Goal: Book appointment/travel/reservation

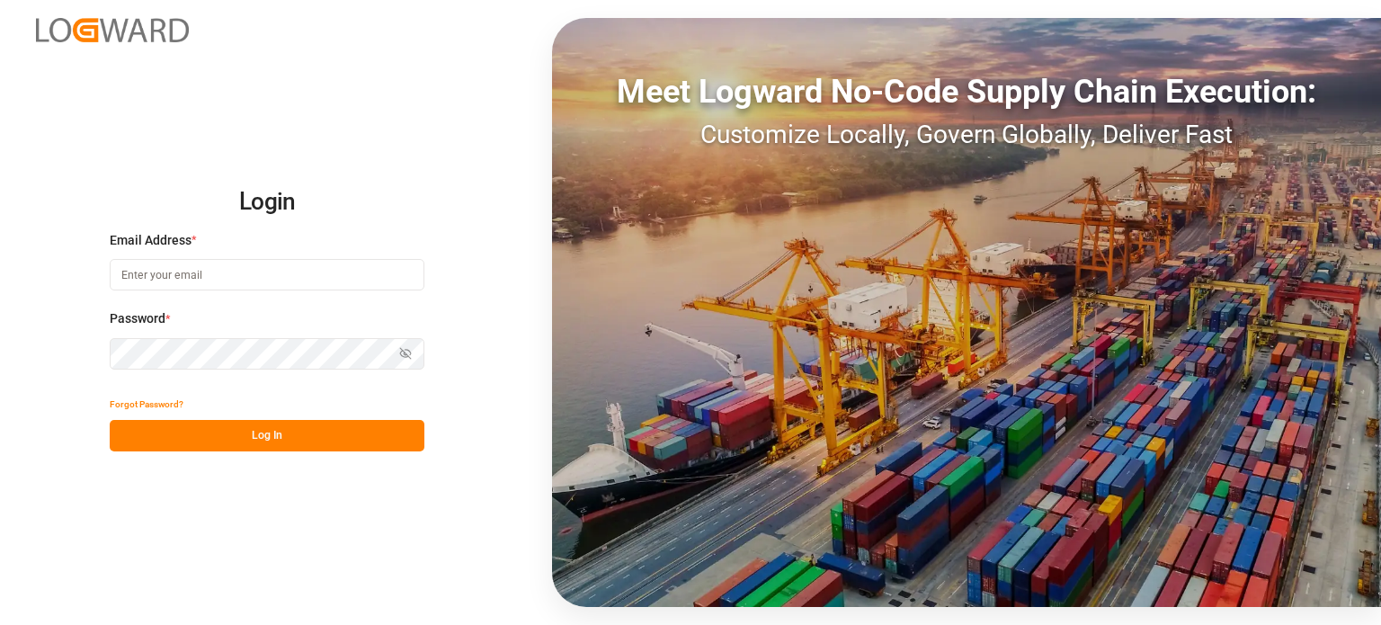
drag, startPoint x: 329, startPoint y: 259, endPoint x: 318, endPoint y: 268, distance: 14.0
click at [324, 264] on input at bounding box center [267, 274] width 315 height 31
type input "[EMAIL_ADDRESS][DOMAIN_NAME]"
click at [270, 273] on input at bounding box center [267, 274] width 315 height 31
type input "[EMAIL_ADDRESS][DOMAIN_NAME]"
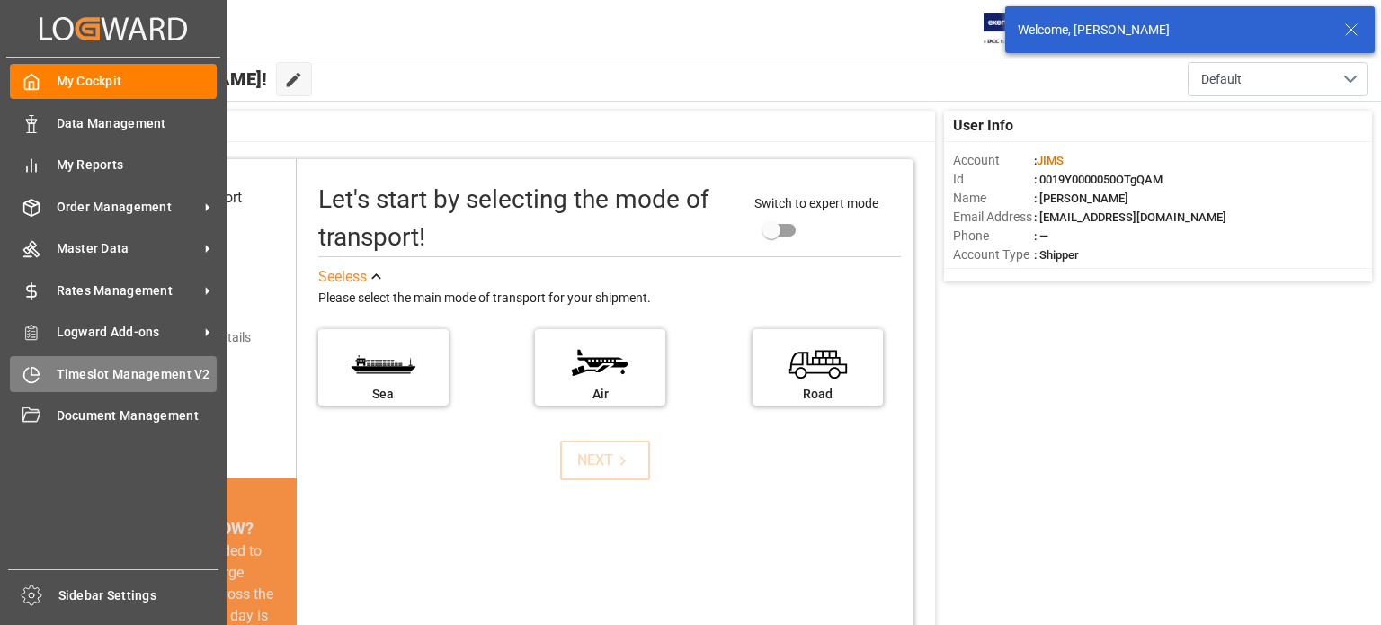
click at [127, 366] on span "Timeslot Management V2" at bounding box center [137, 374] width 161 height 19
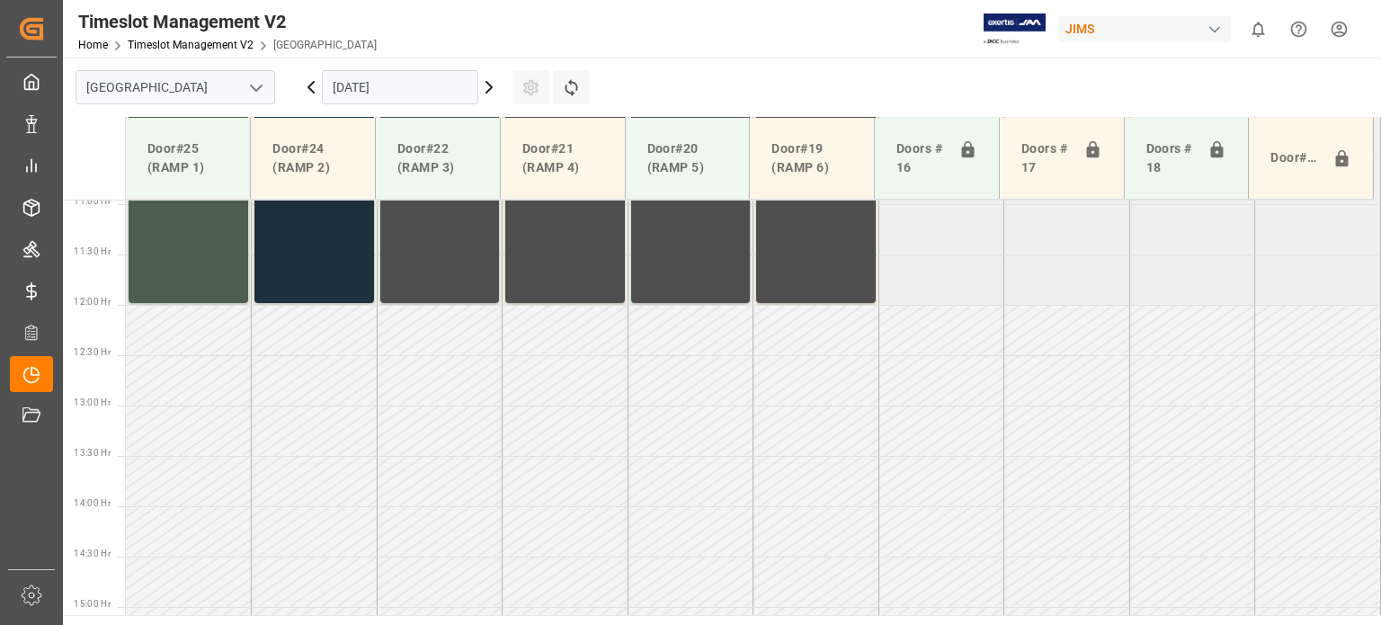
scroll to position [1115, 0]
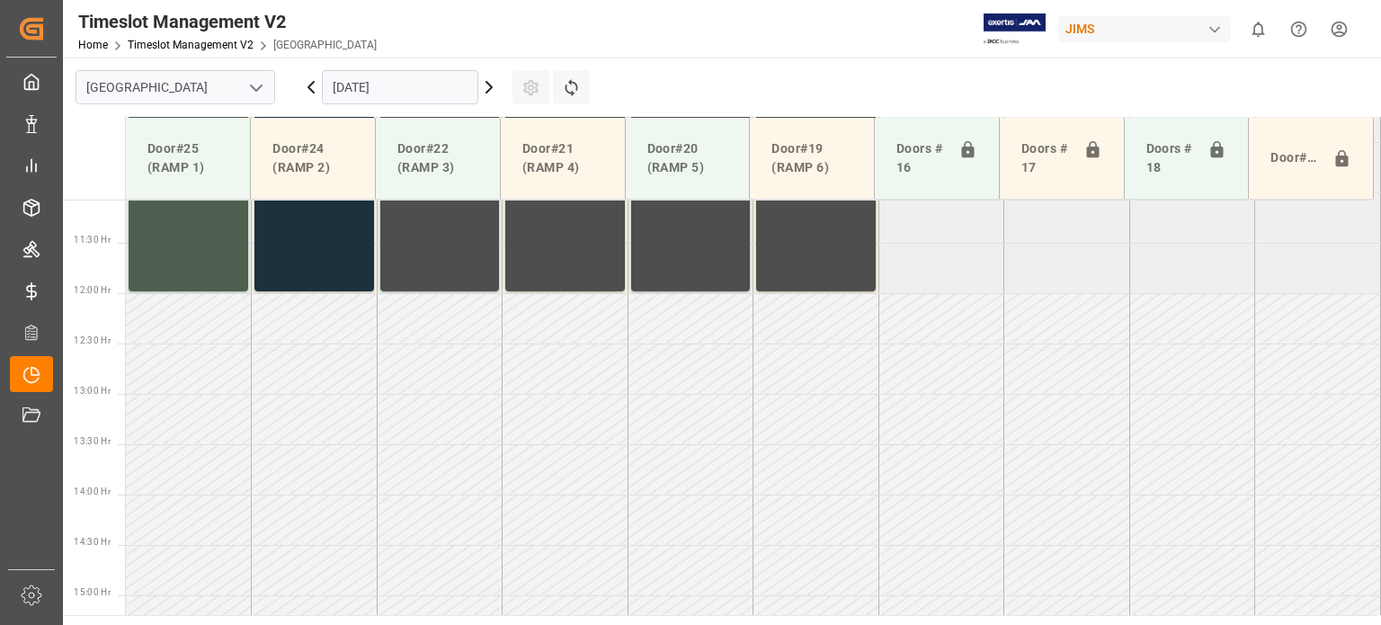
click at [485, 89] on icon at bounding box center [489, 87] width 22 height 22
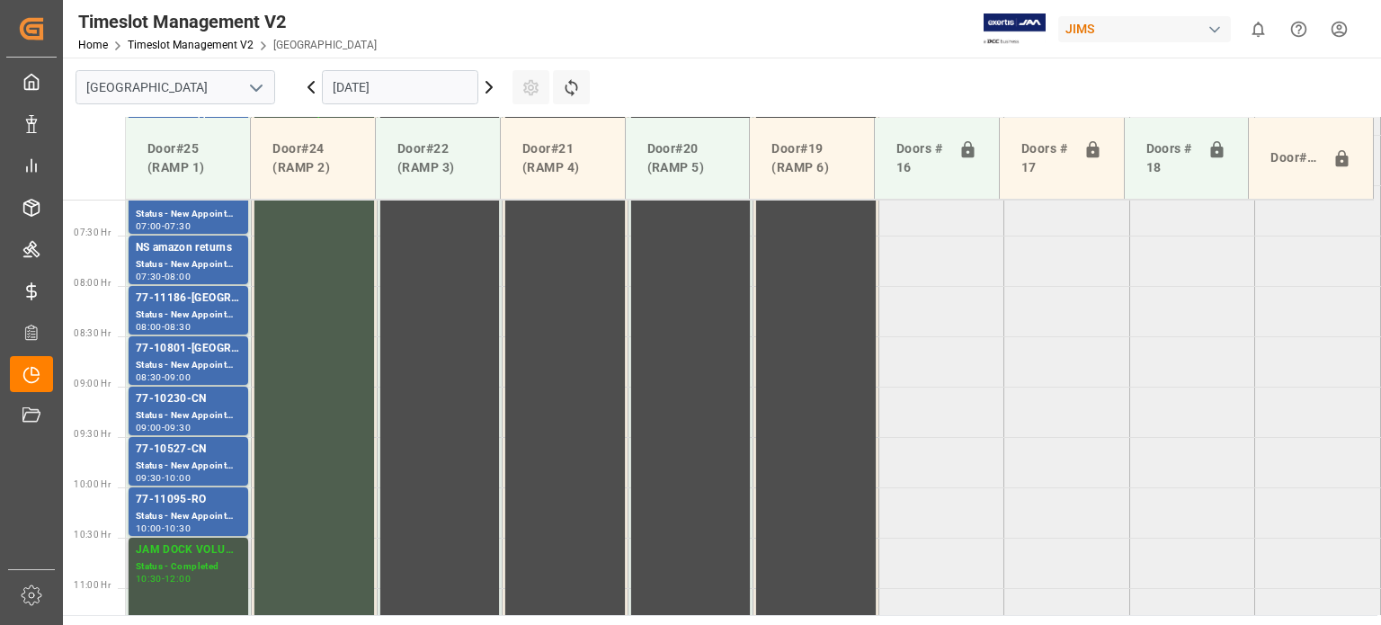
scroll to position [1025, 0]
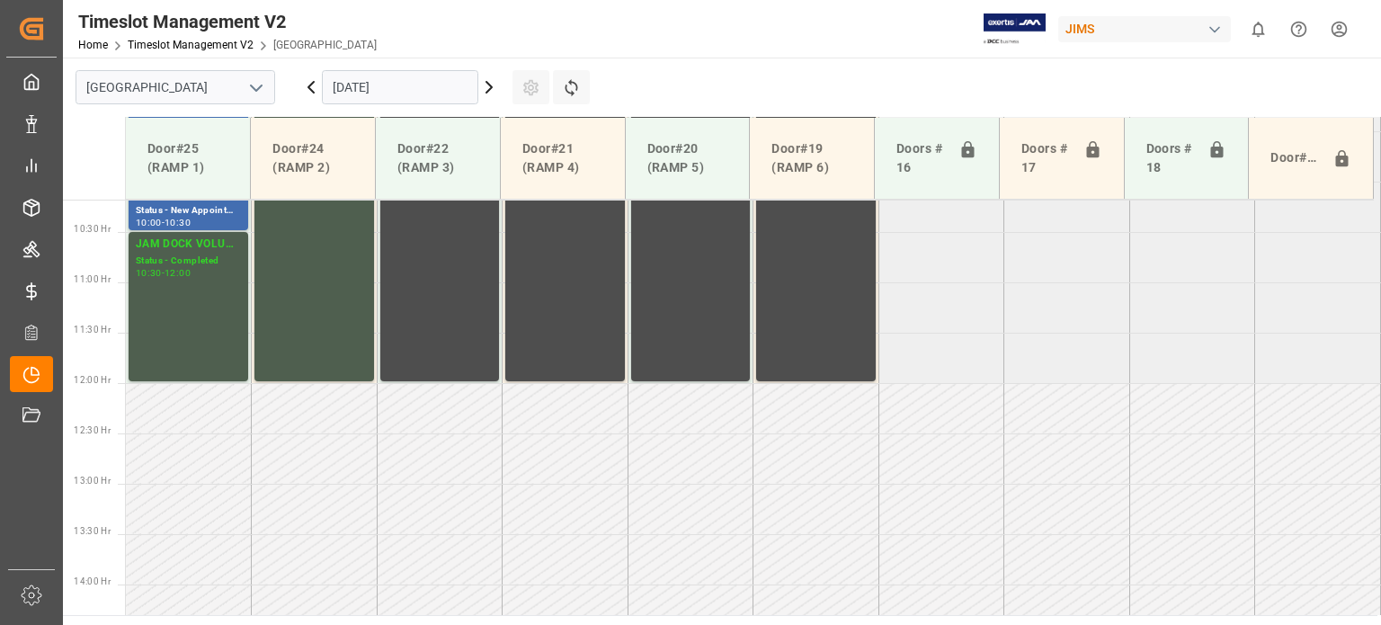
click at [486, 85] on icon at bounding box center [489, 87] width 22 height 22
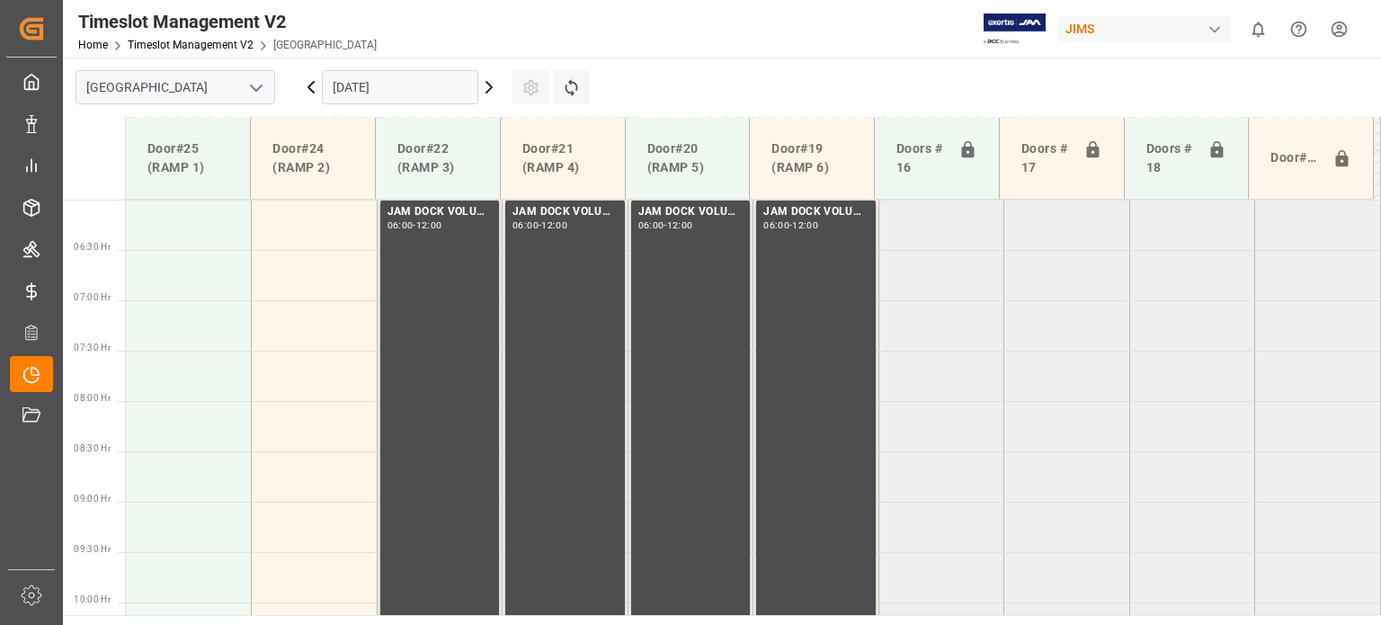
scroll to position [576, 0]
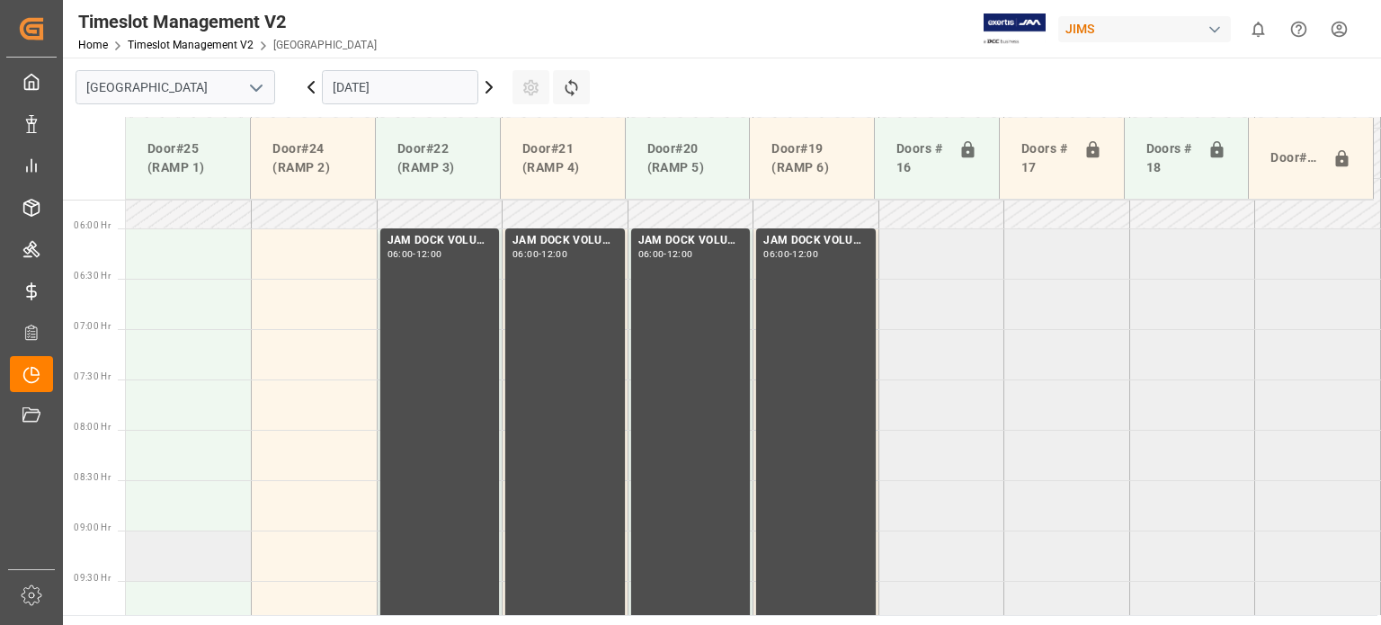
click at [176, 550] on td at bounding box center [189, 556] width 126 height 50
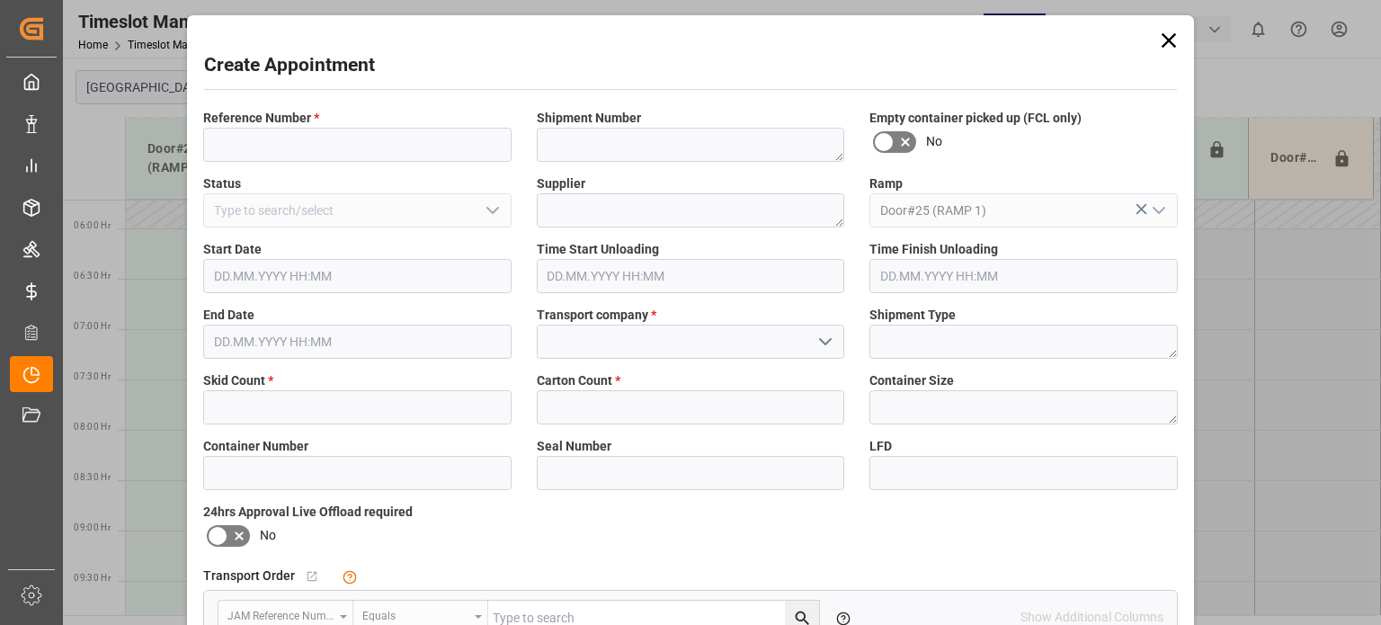
type input "[DATE] 09:00"
type input "[DATE] 09:30"
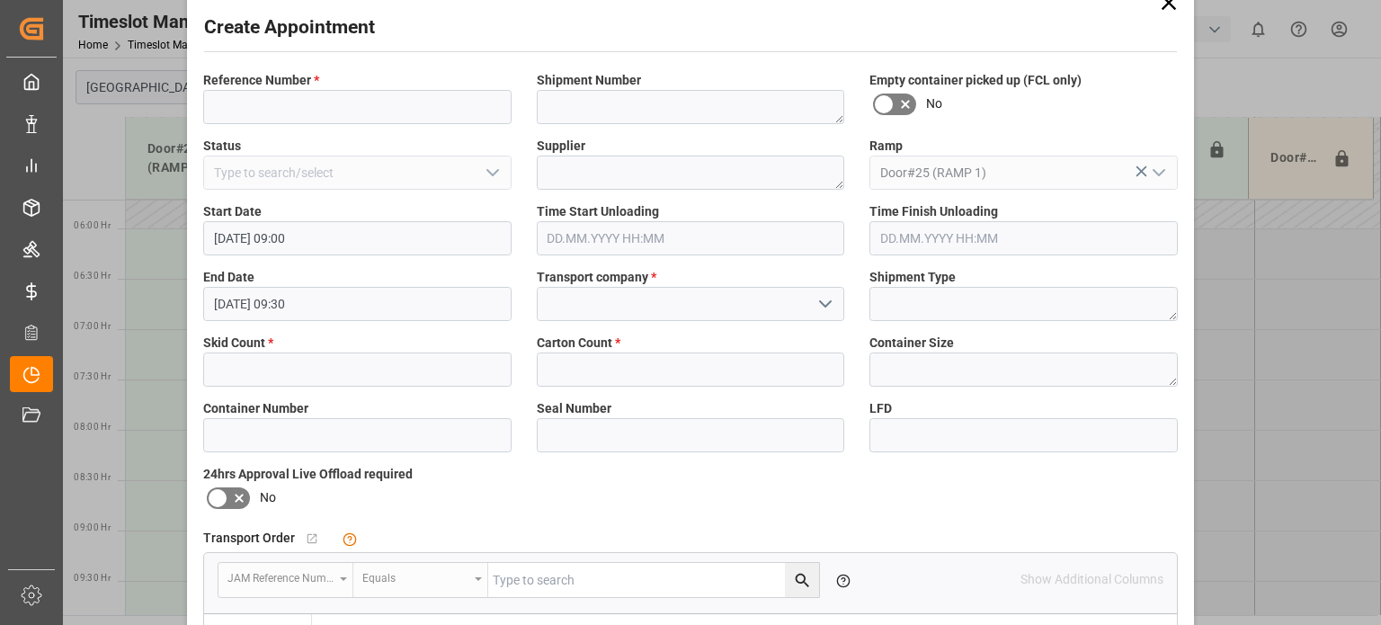
scroll to position [0, 0]
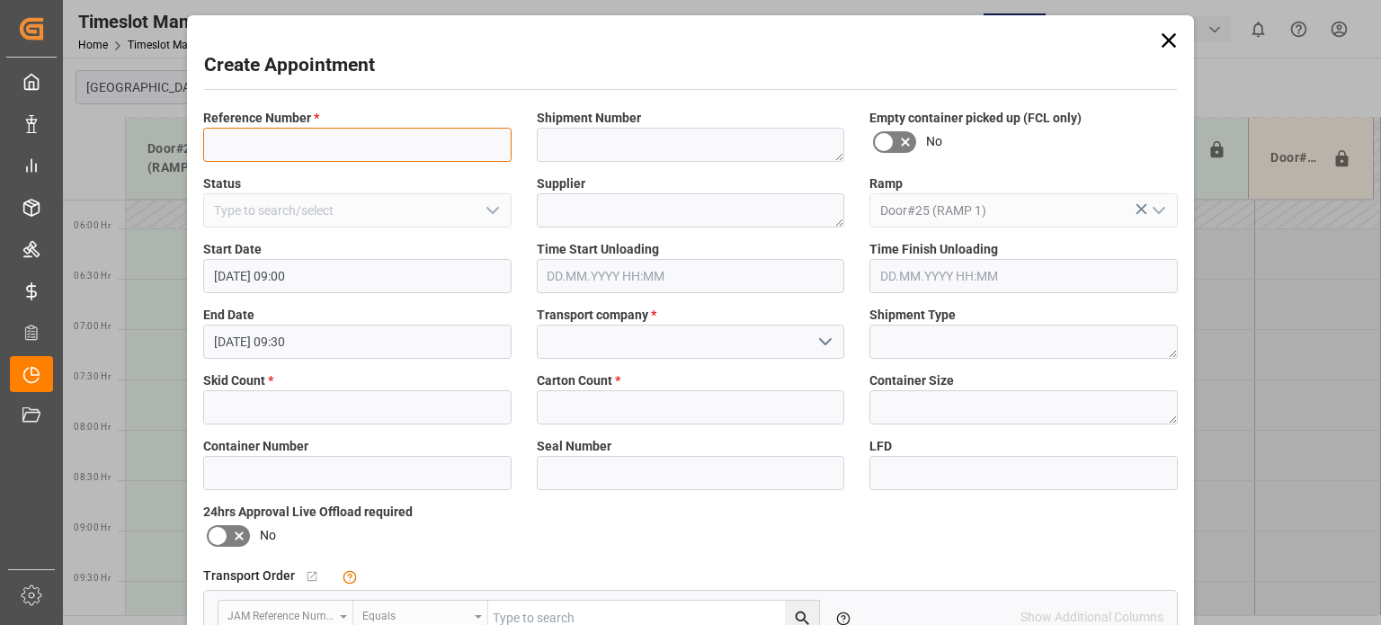
click at [303, 156] on input at bounding box center [357, 145] width 308 height 34
type input "77-10708-DE"
click at [354, 397] on input "text" at bounding box center [357, 407] width 308 height 34
type input "4"
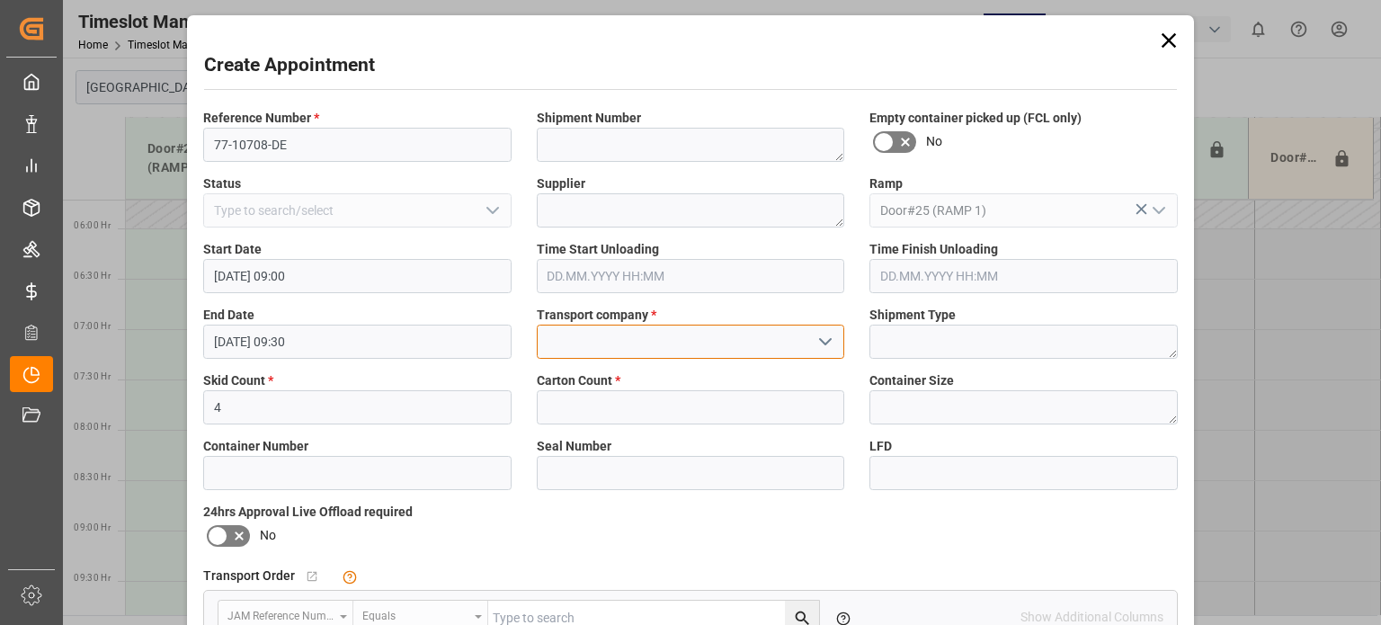
click at [609, 338] on input at bounding box center [691, 342] width 308 height 34
click at [625, 332] on input at bounding box center [691, 342] width 308 height 34
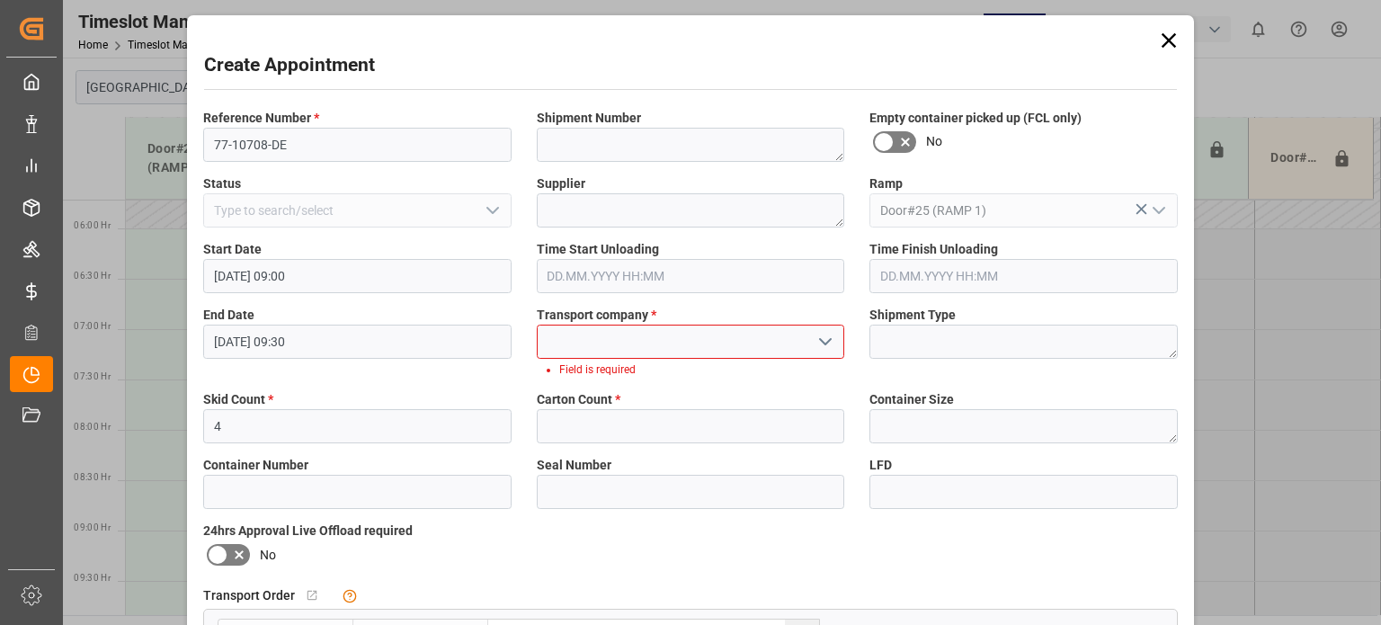
click at [827, 346] on icon "open menu" at bounding box center [826, 342] width 22 height 22
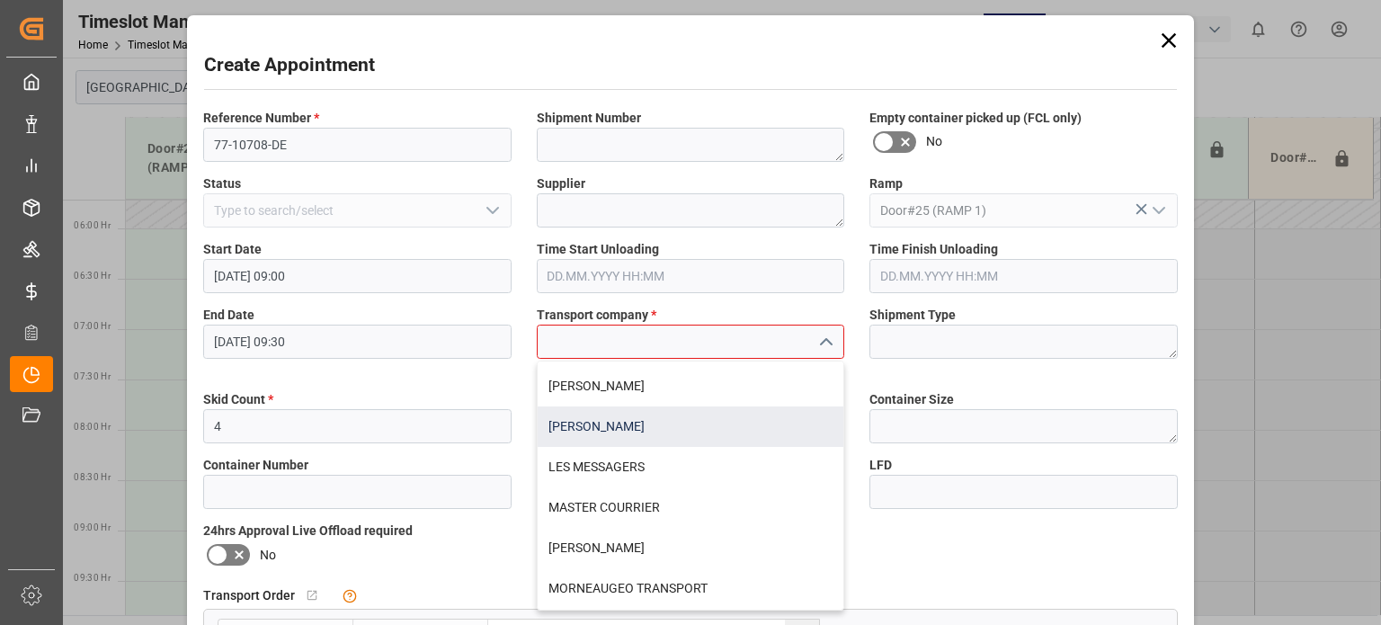
scroll to position [719, 0]
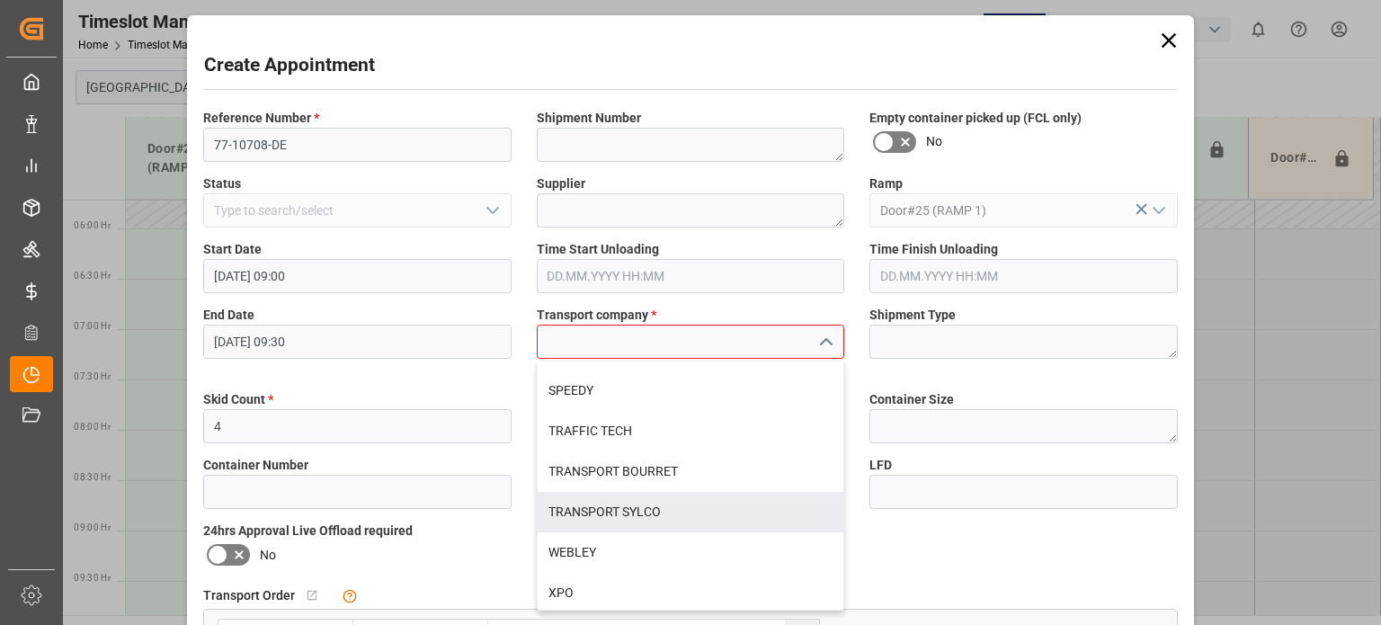
drag, startPoint x: 623, startPoint y: 501, endPoint x: 632, endPoint y: 470, distance: 31.9
click at [623, 502] on div "TRANSPORT SYLCO" at bounding box center [691, 512] width 307 height 40
type input "TRANSPORT SYLCO"
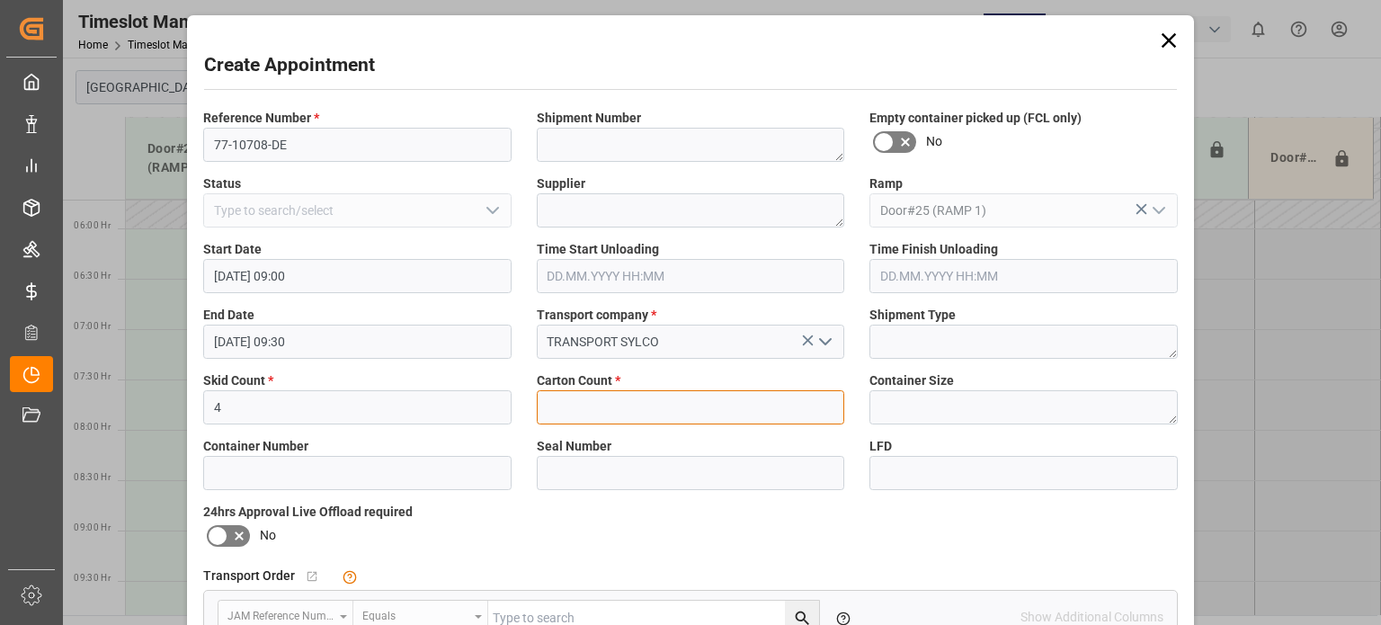
click at [649, 404] on input "text" at bounding box center [691, 407] width 308 height 34
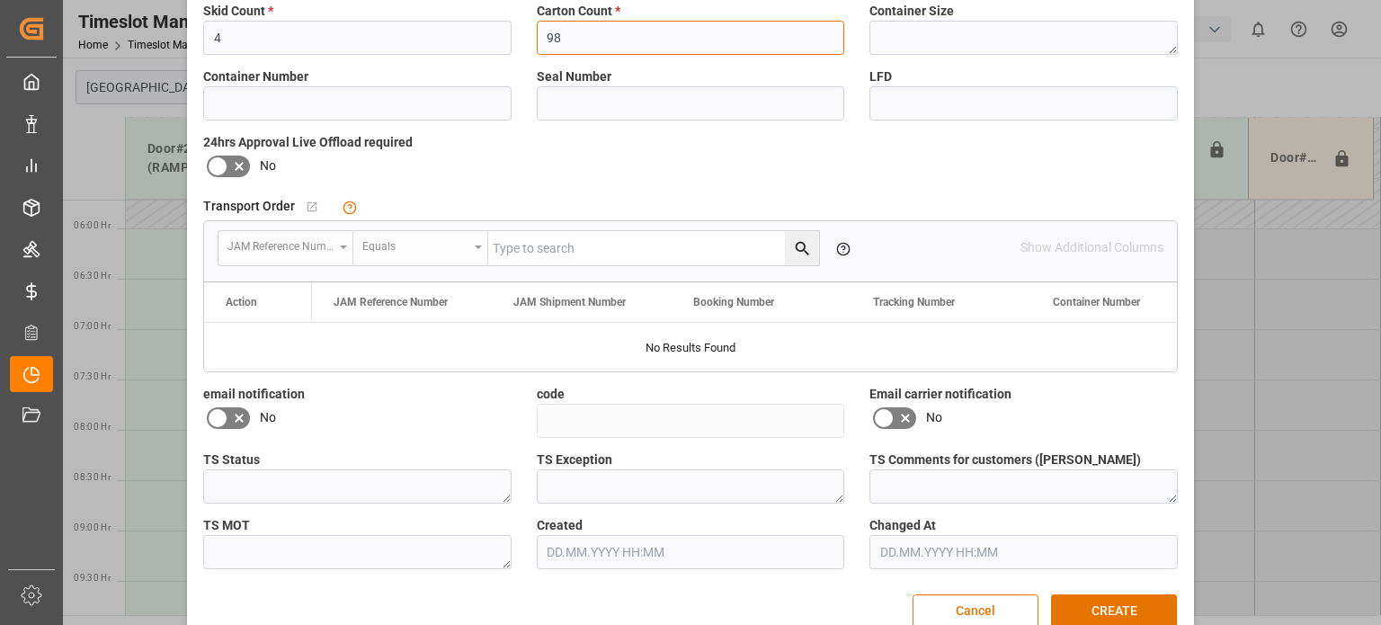
scroll to position [403, 0]
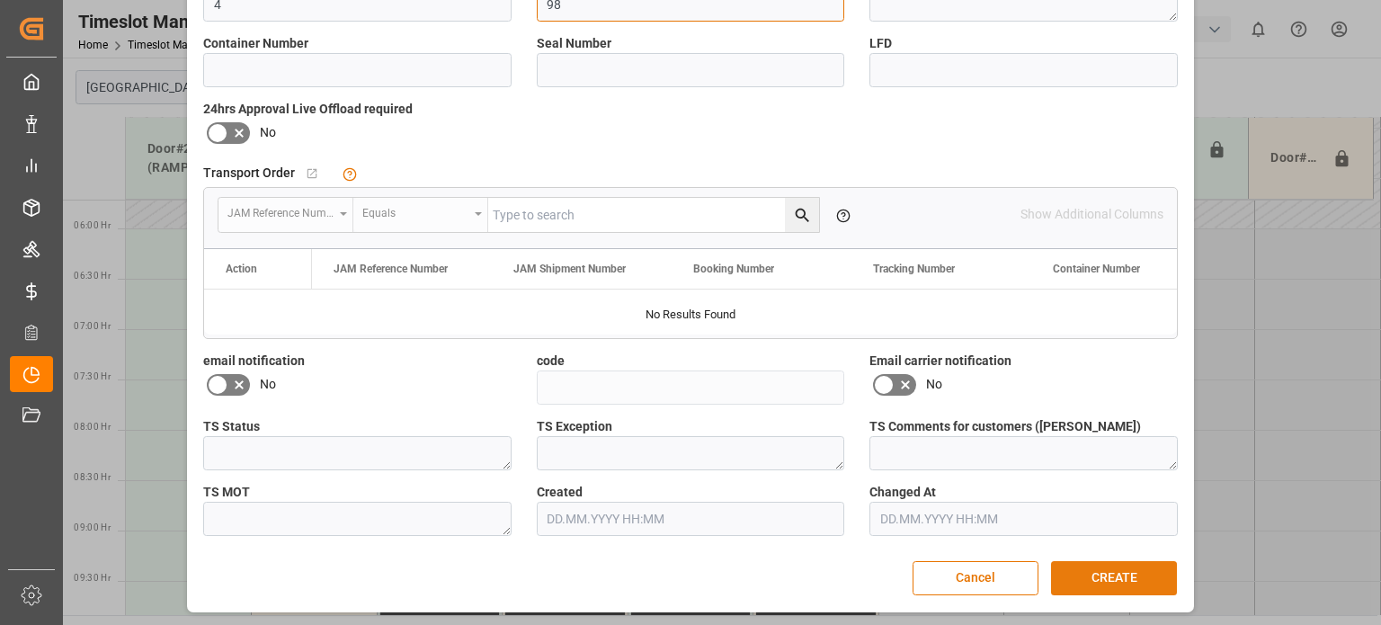
type input "98"
click at [1123, 571] on button "CREATE" at bounding box center [1114, 578] width 126 height 34
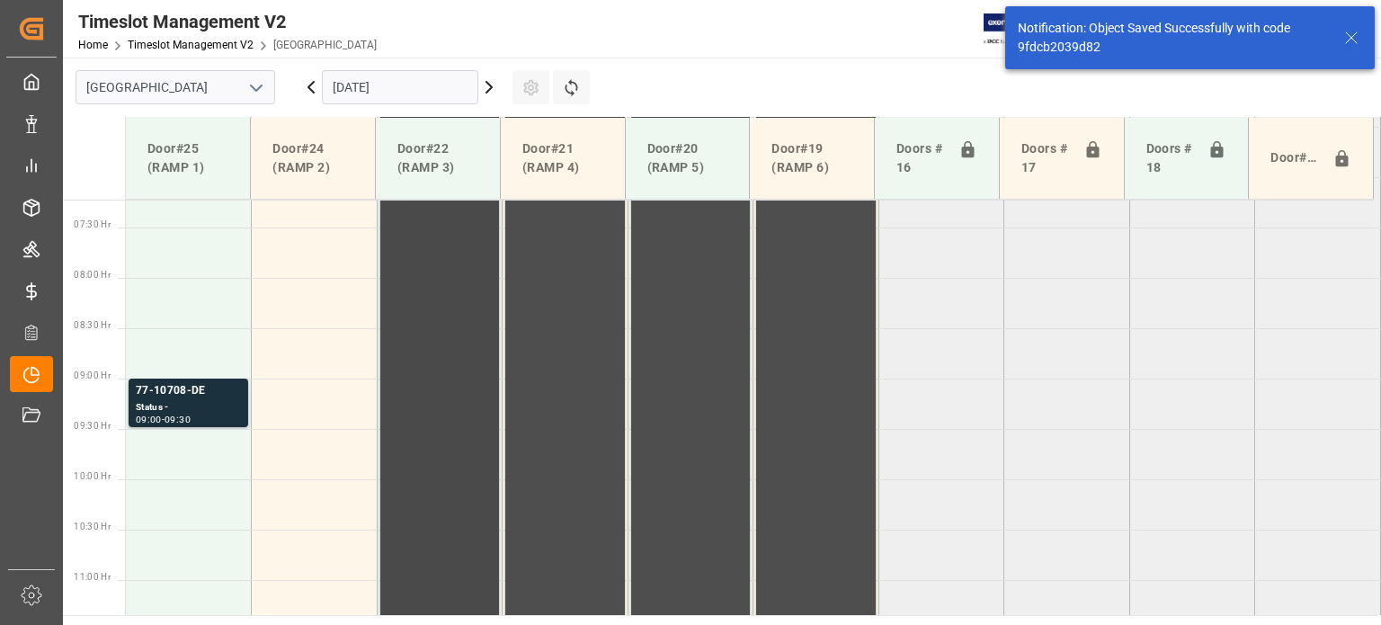
scroll to position [731, 0]
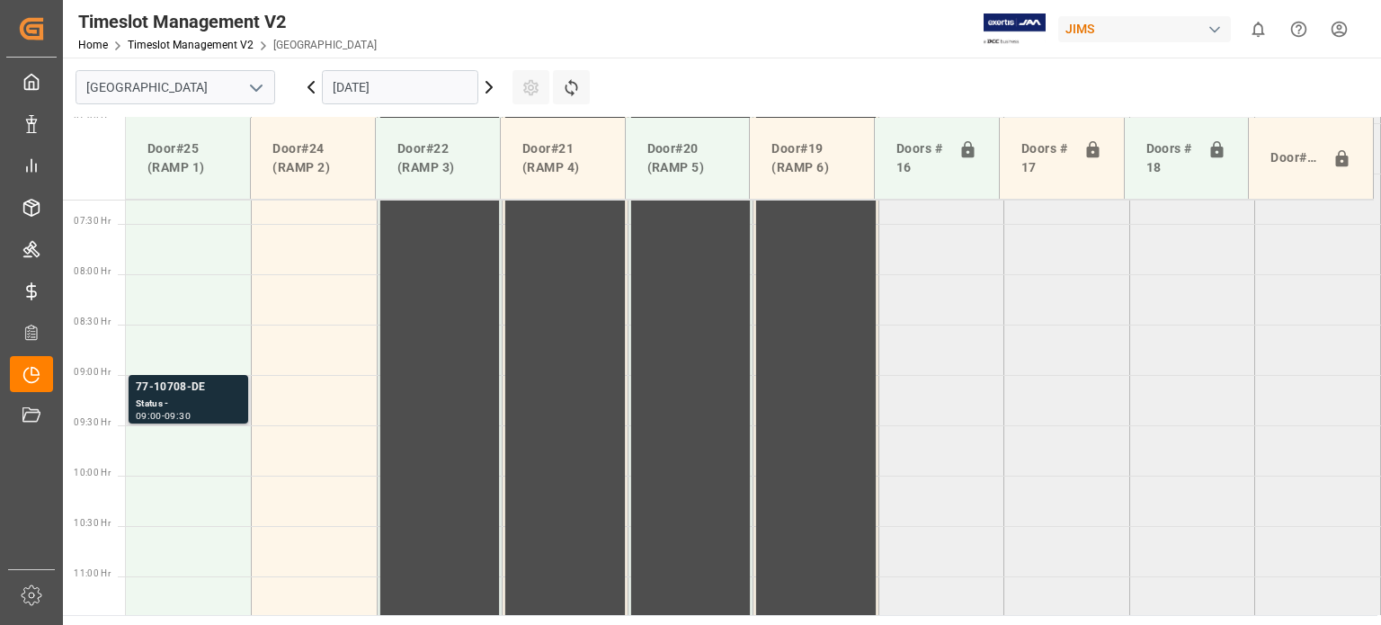
click at [174, 388] on div "77-10708-DE" at bounding box center [188, 388] width 105 height 18
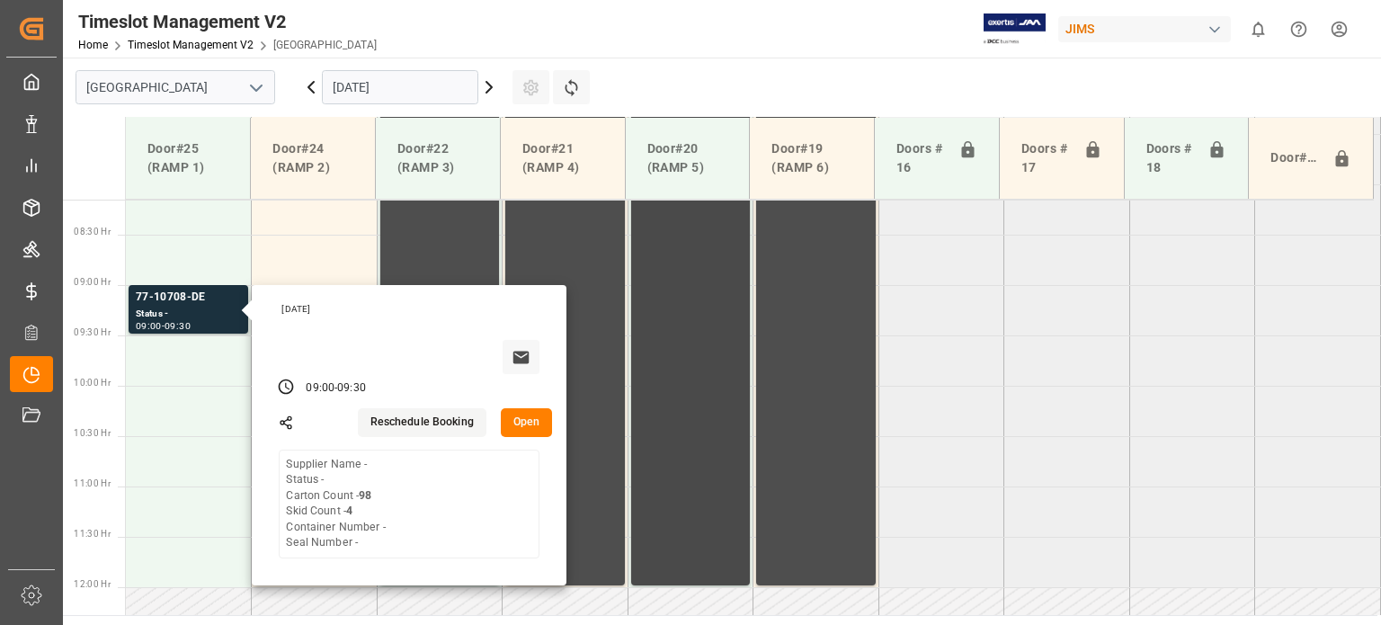
scroll to position [822, 0]
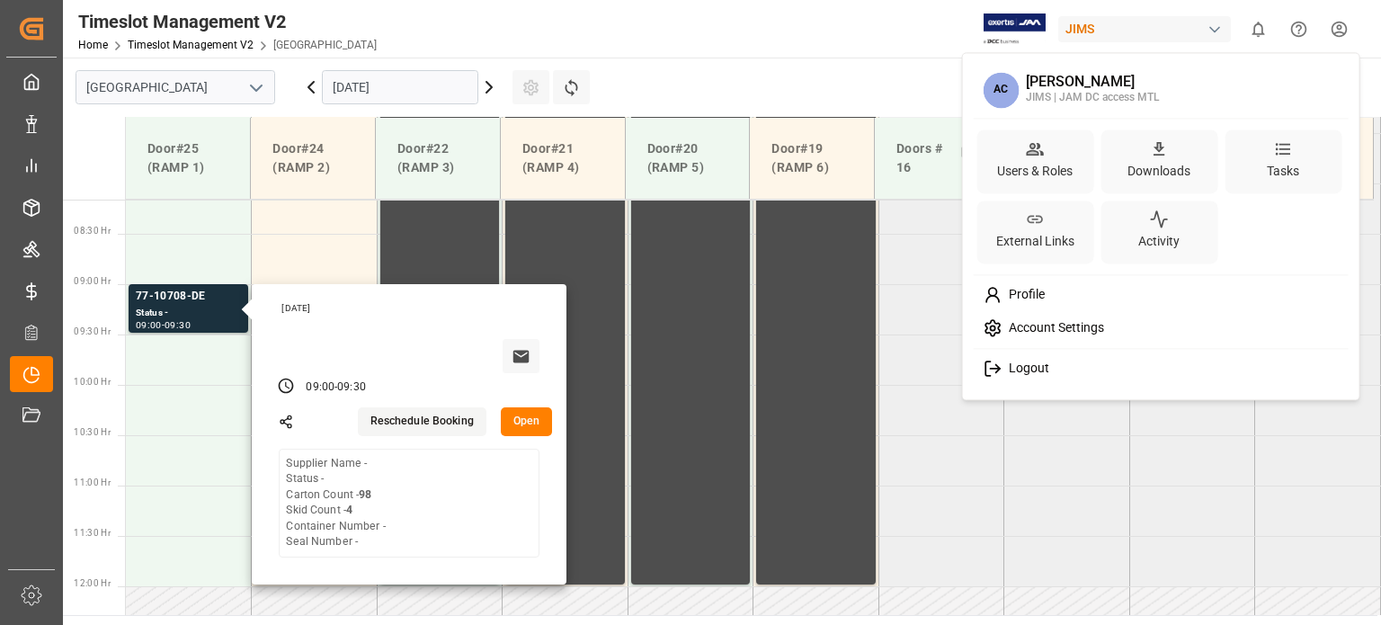
click at [1344, 26] on html "Created by potrace 1.15, written by [PERSON_NAME] [DATE]-[DATE] Created by potr…" at bounding box center [690, 312] width 1381 height 625
click at [1037, 366] on span "Logout" at bounding box center [1026, 369] width 48 height 16
